Goal: Find specific page/section: Find specific page/section

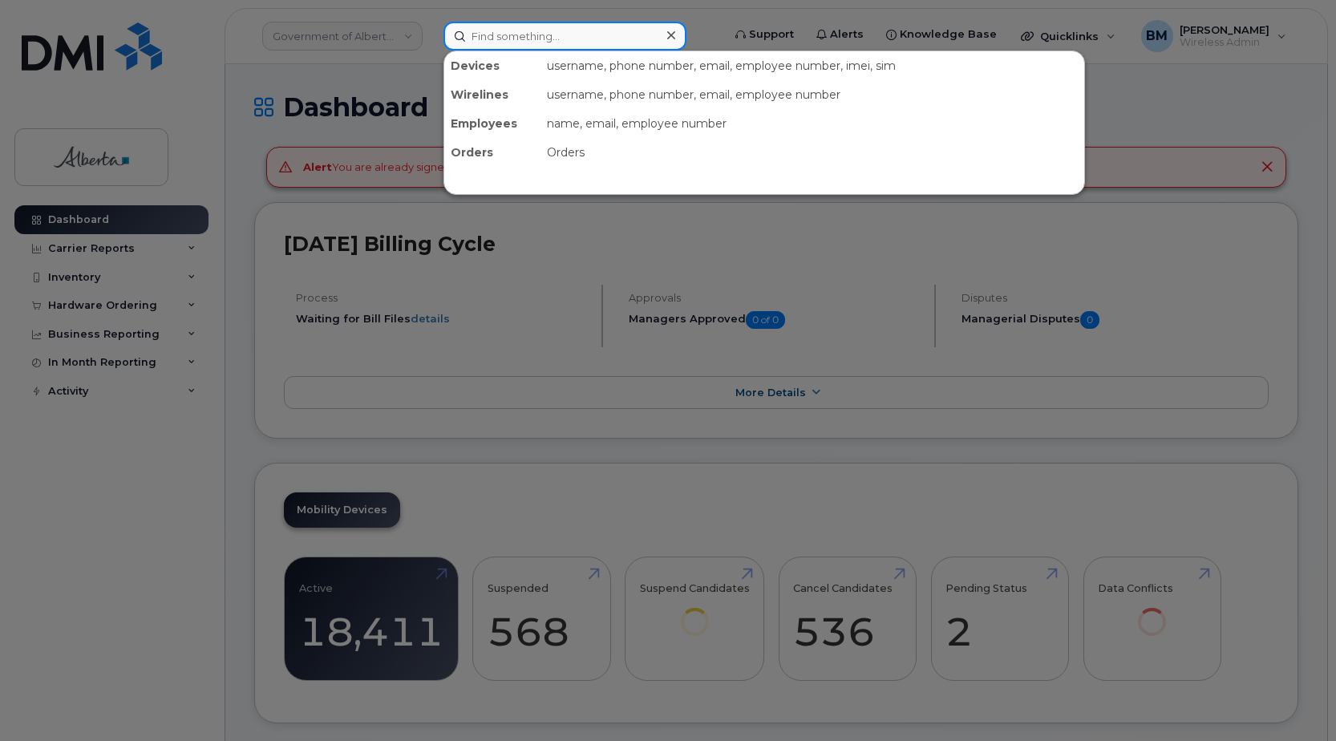
click at [484, 42] on input at bounding box center [564, 36] width 243 height 29
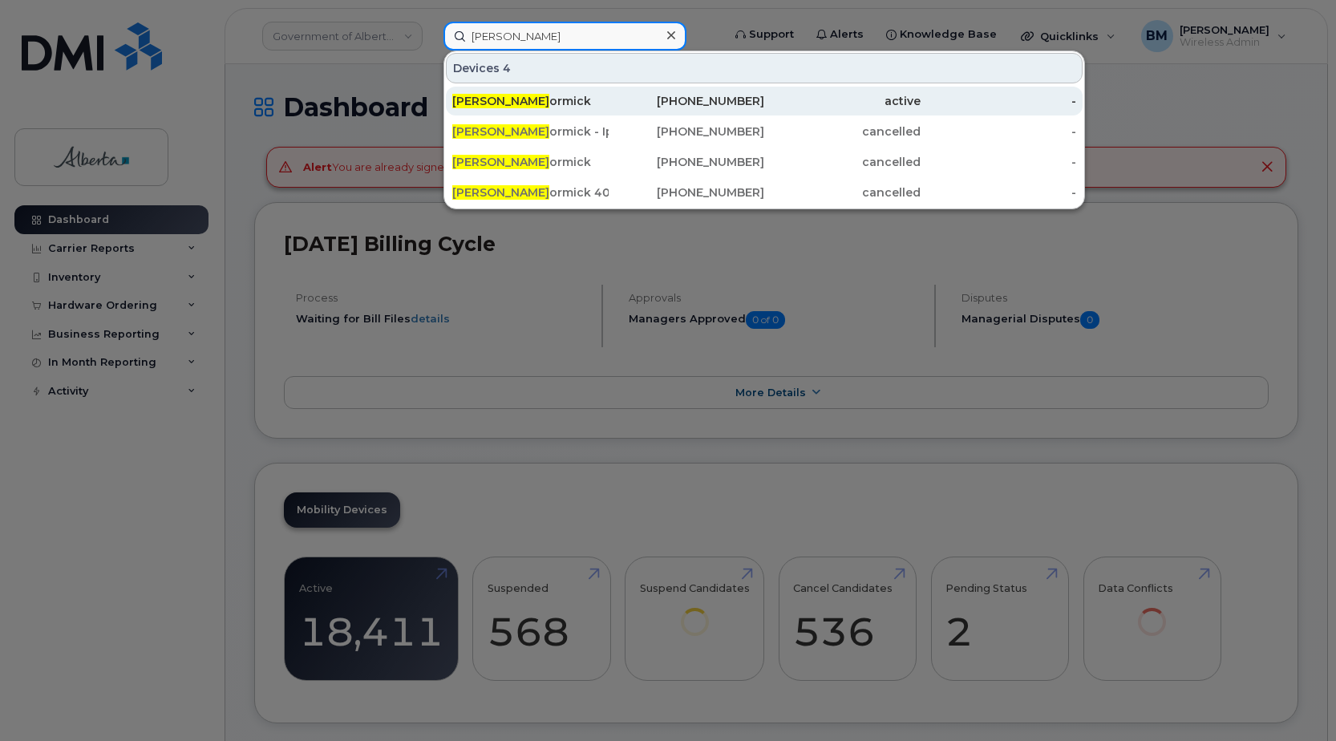
type input "[PERSON_NAME]"
click at [499, 104] on span "[PERSON_NAME]" at bounding box center [500, 101] width 97 height 14
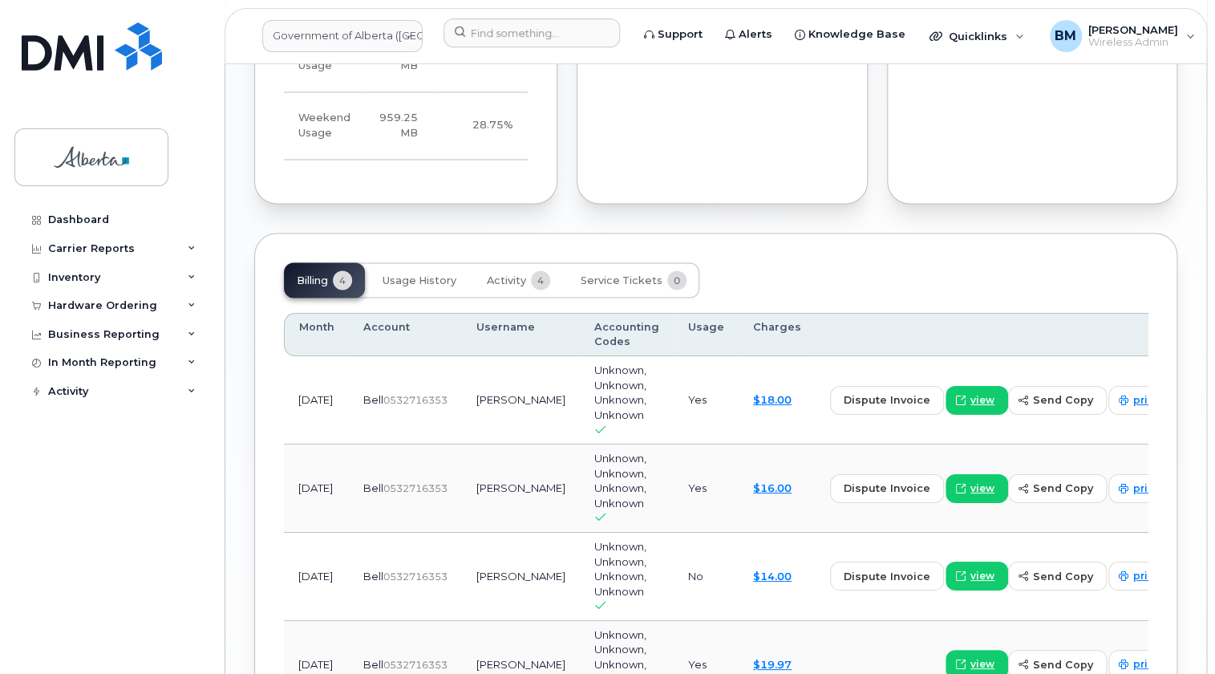
scroll to position [1239, 0]
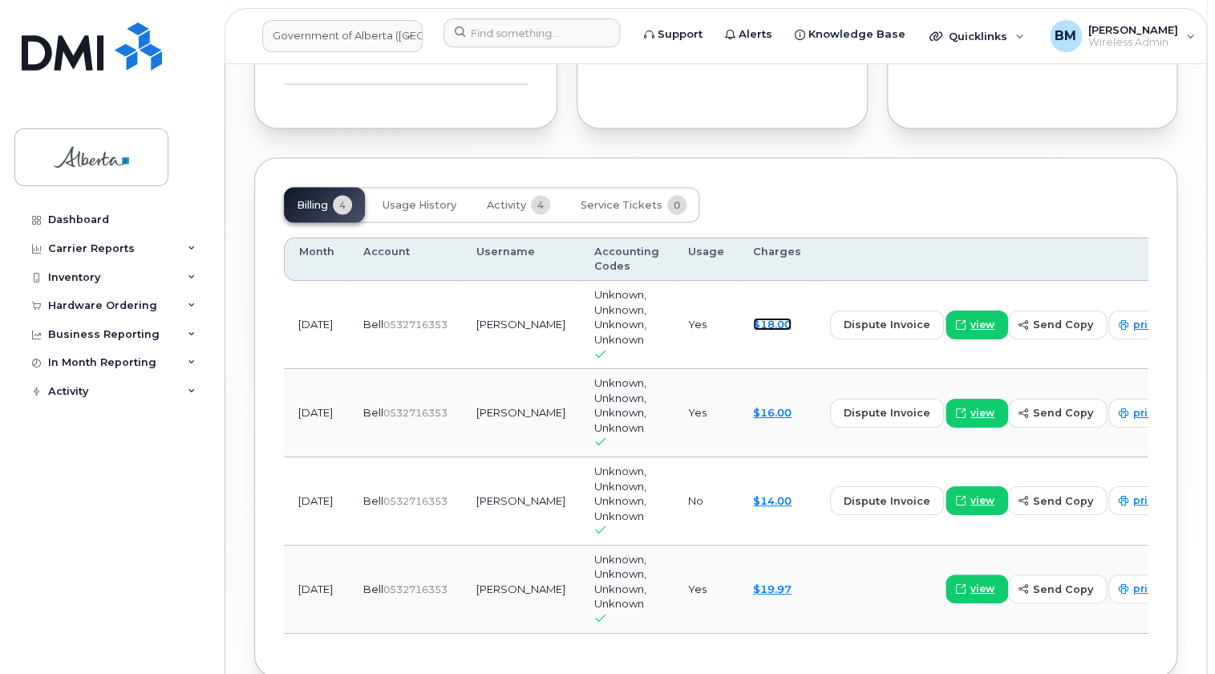
click at [753, 317] on link "$18.00" at bounding box center [772, 323] width 38 height 13
